Goal: Task Accomplishment & Management: Manage account settings

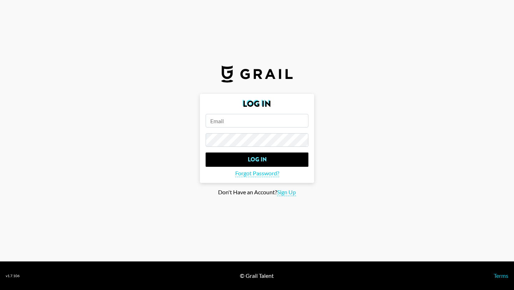
click at [219, 120] on input "email" at bounding box center [257, 121] width 103 height 14
type input "[PERSON_NAME][EMAIL_ADDRESS][PERSON_NAME][DOMAIN_NAME]"
click at [206, 152] on input "Log In" at bounding box center [257, 159] width 103 height 14
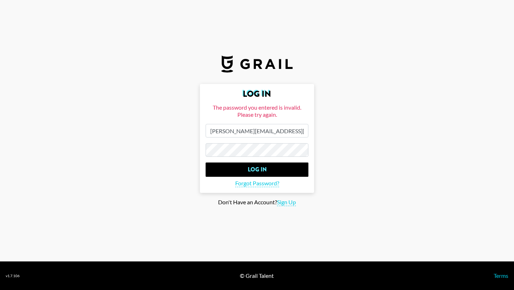
click at [206, 162] on input "Log In" at bounding box center [257, 169] width 103 height 14
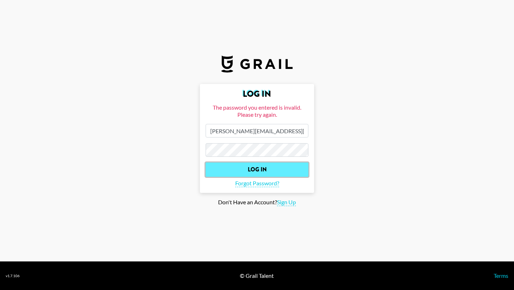
click at [259, 170] on input "Log In" at bounding box center [257, 169] width 103 height 14
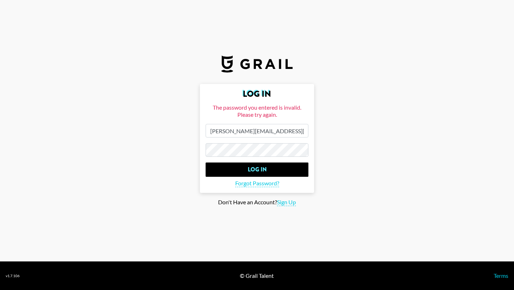
click at [206, 162] on input "Log In" at bounding box center [257, 169] width 103 height 14
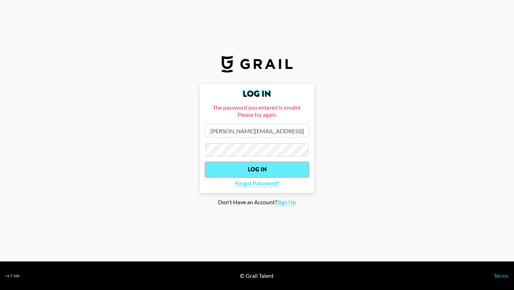
click at [256, 172] on input "Log In" at bounding box center [257, 169] width 103 height 14
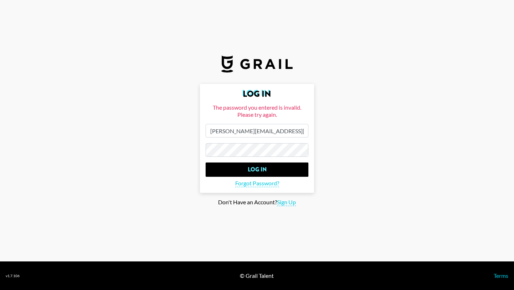
click at [206, 162] on input "Log In" at bounding box center [257, 169] width 103 height 14
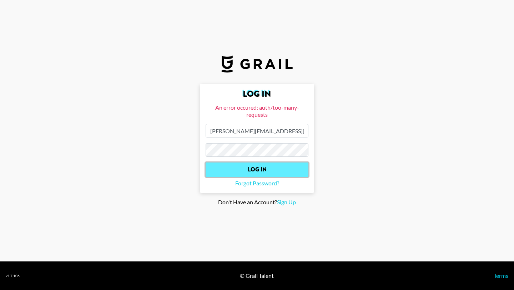
click at [259, 164] on input "Log In" at bounding box center [257, 169] width 103 height 14
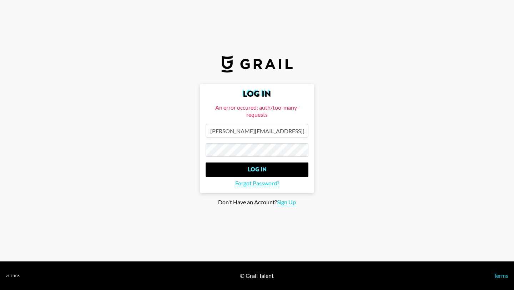
click at [206, 162] on input "Log In" at bounding box center [257, 169] width 103 height 14
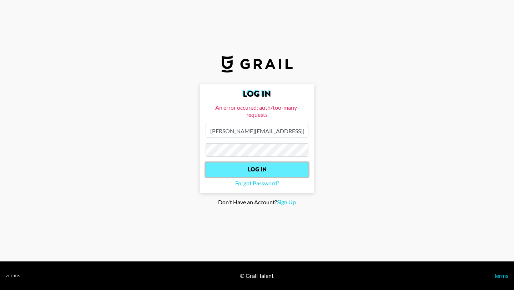
click at [253, 170] on input "Log In" at bounding box center [257, 169] width 103 height 14
